Goal: Transaction & Acquisition: Purchase product/service

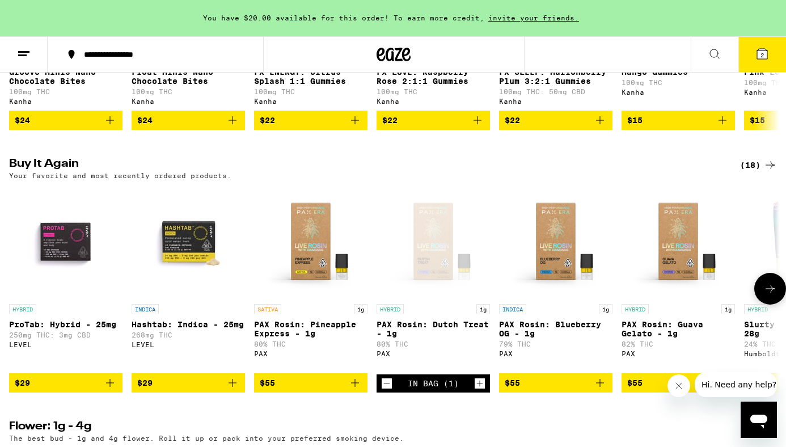
scroll to position [827, 0]
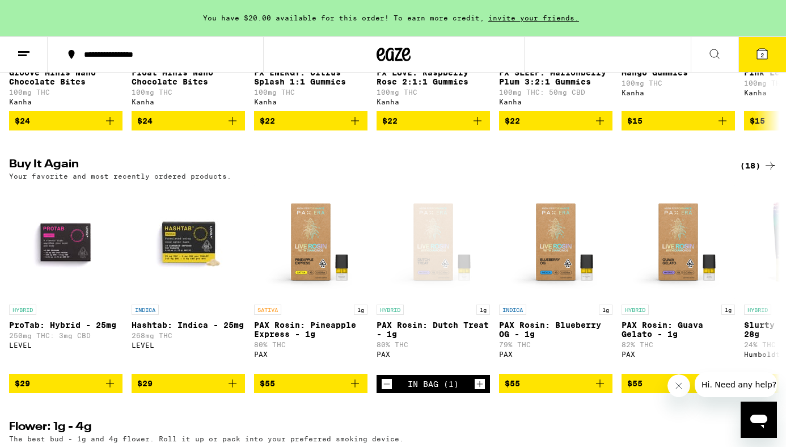
click at [768, 46] on button "2" at bounding box center [762, 54] width 48 height 35
